Goal: Task Accomplishment & Management: Use online tool/utility

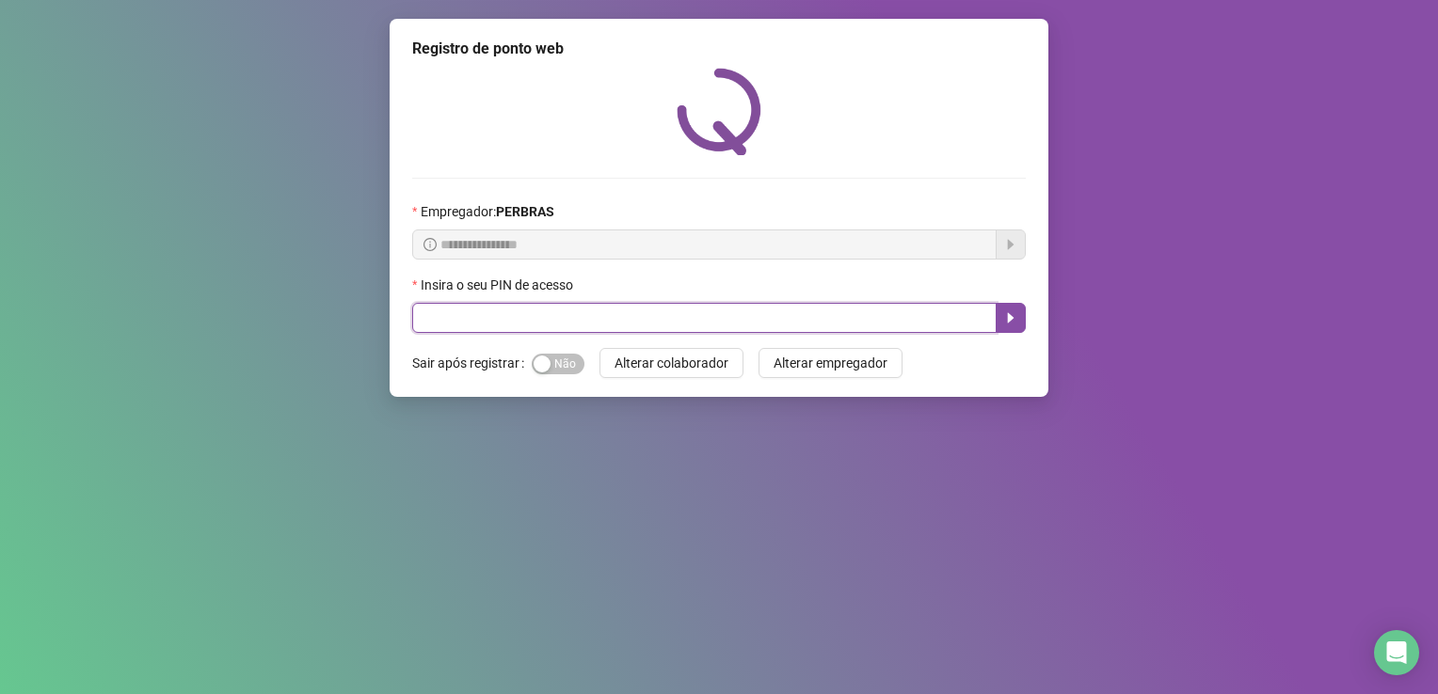
click at [550, 327] on input "text" at bounding box center [704, 318] width 584 height 30
type input "*****"
click at [1011, 314] on icon "caret-right" at bounding box center [1010, 317] width 15 height 15
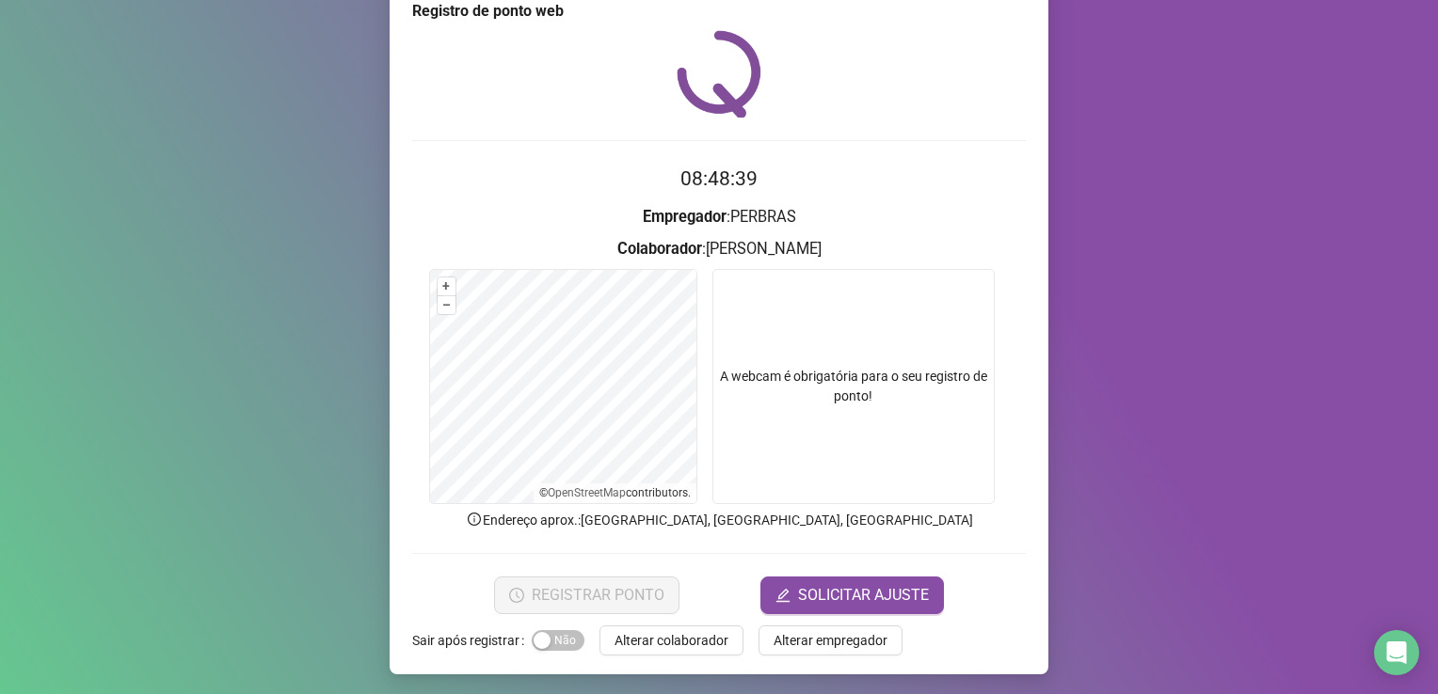
scroll to position [38, 0]
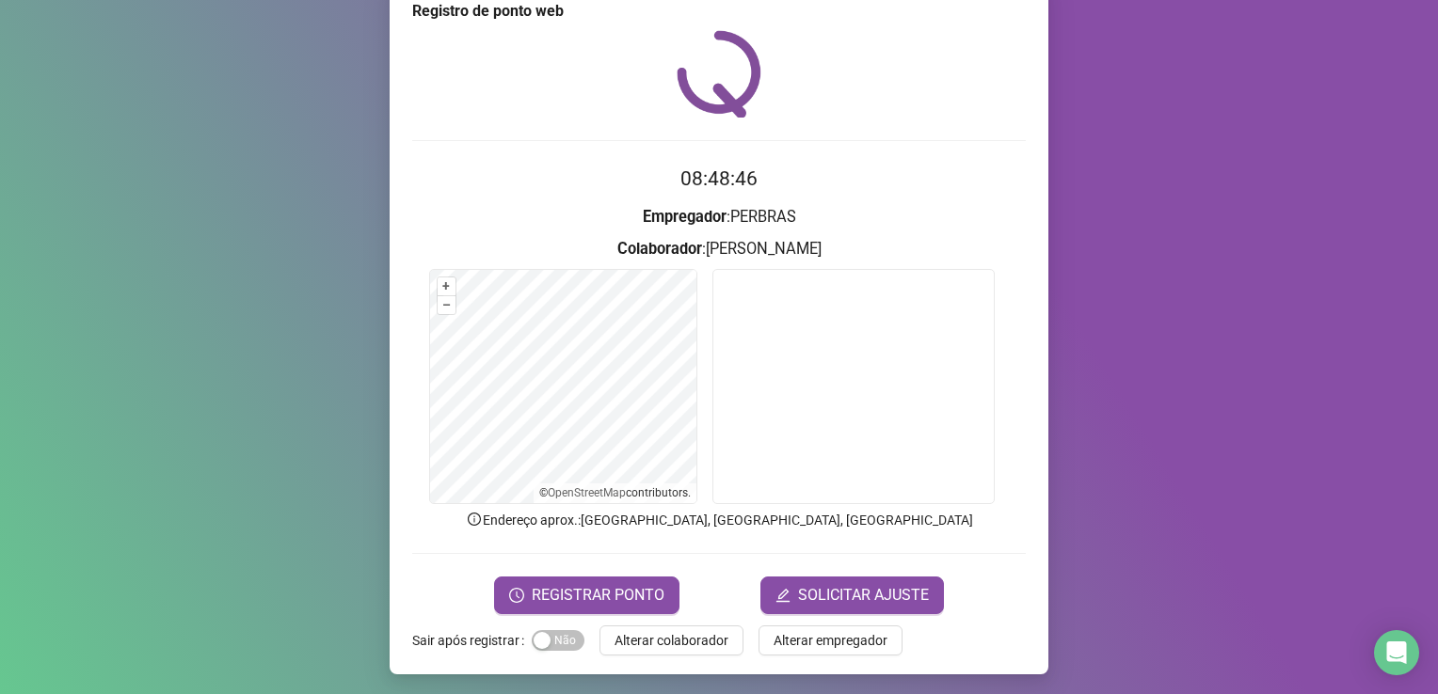
drag, startPoint x: 568, startPoint y: 599, endPoint x: 760, endPoint y: 413, distance: 267.5
click at [760, 413] on form "08:48:46 Empregador : PERBRAS Colaborador : [PERSON_NAME] + – ⇧ › © OpenStreetM…" at bounding box center [718, 389] width 613 height 450
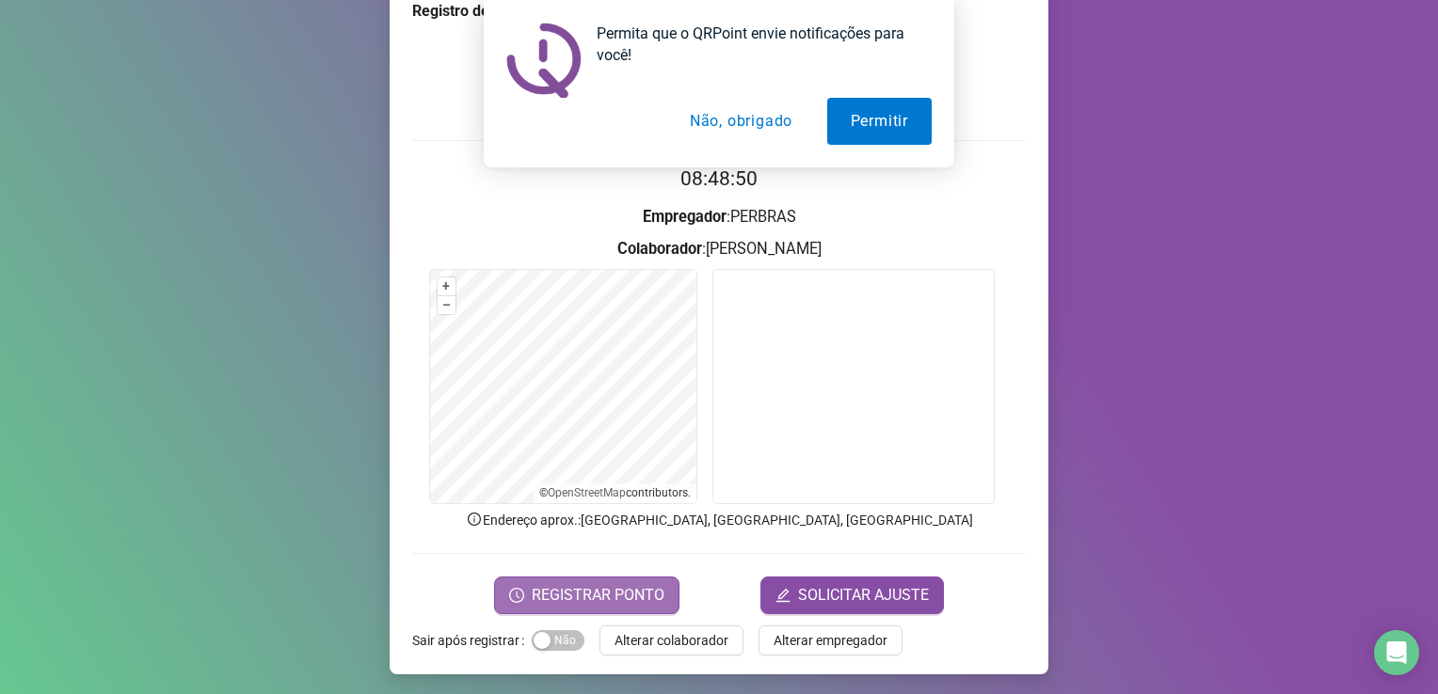
click at [620, 594] on span "REGISTRAR PONTO" at bounding box center [598, 595] width 133 height 23
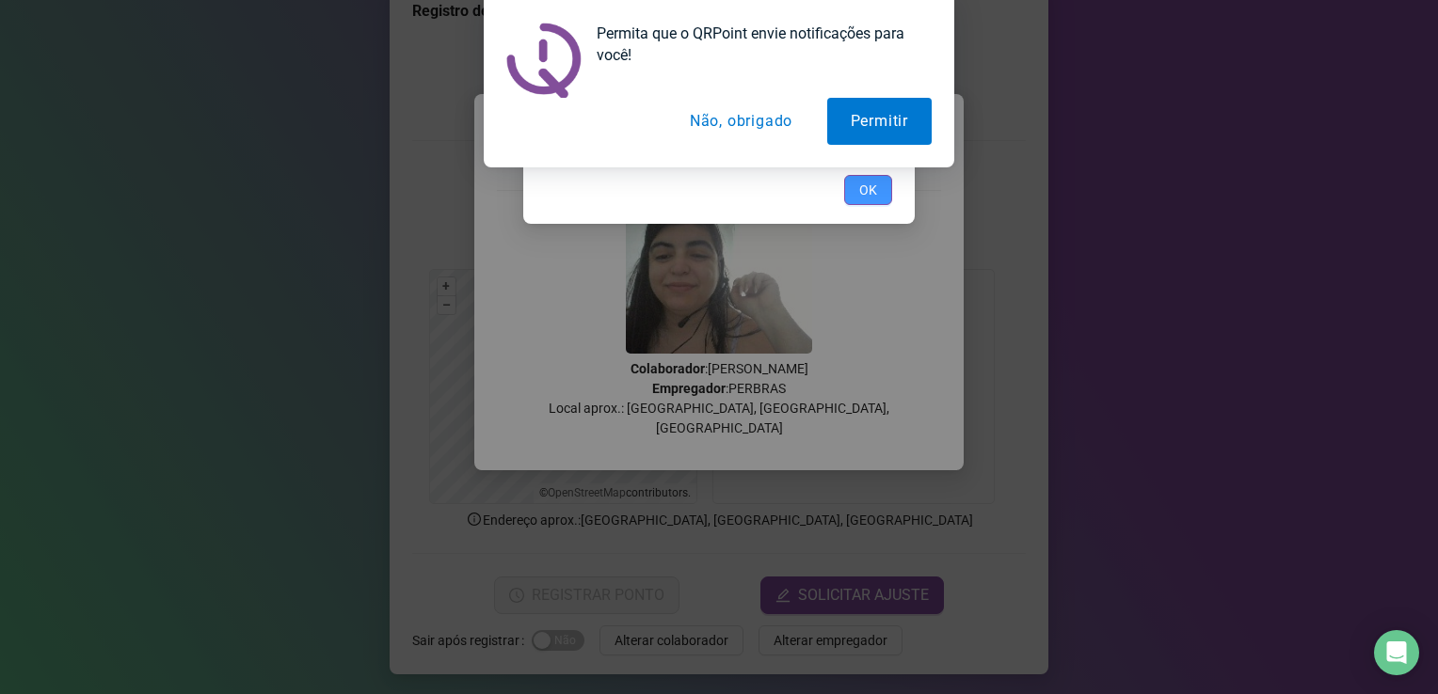
click at [862, 196] on span "OK" at bounding box center [868, 190] width 18 height 21
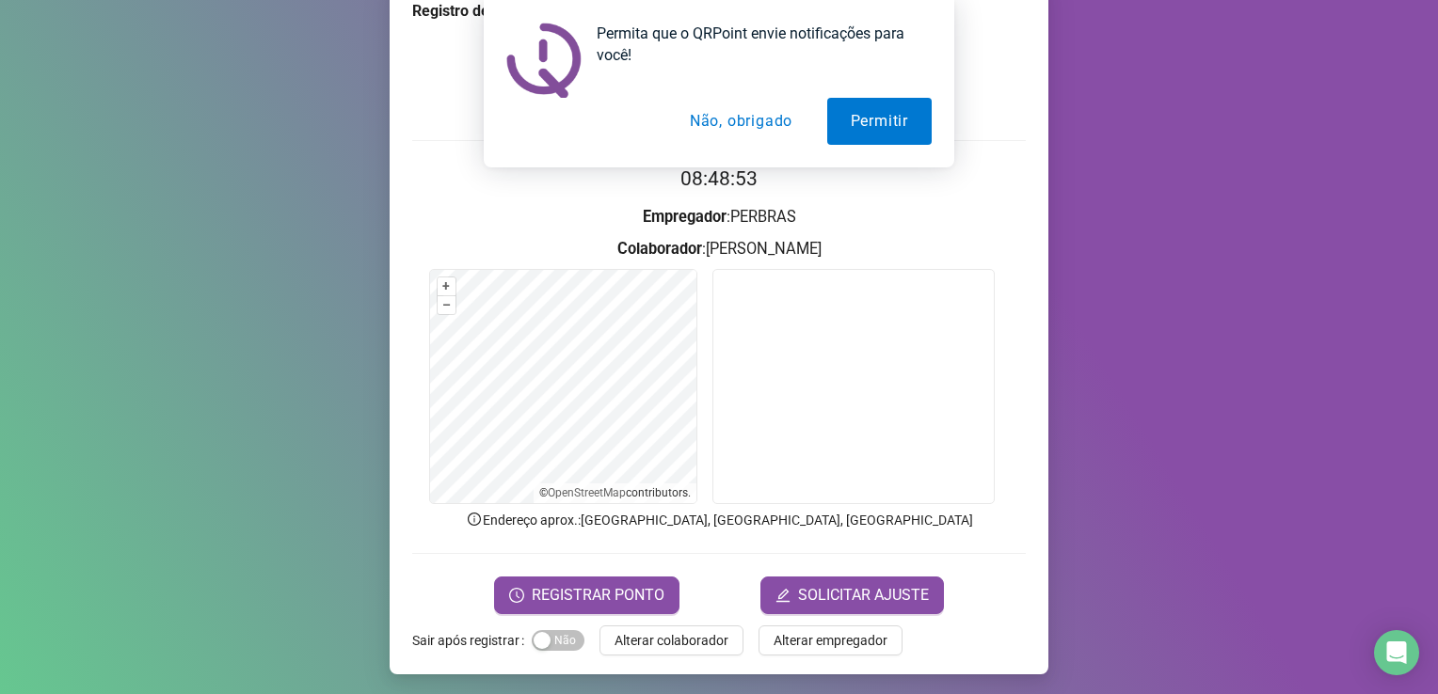
click at [865, 145] on div "Permita que o QRPoint envie notificações para você! Permitir Não, obrigado" at bounding box center [719, 83] width 470 height 167
click at [863, 130] on button "Permitir" at bounding box center [879, 121] width 104 height 47
